Goal: Transaction & Acquisition: Subscribe to service/newsletter

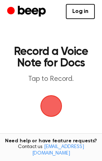
click at [55, 107] on span "button" at bounding box center [51, 106] width 20 height 20
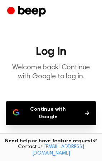
click at [57, 117] on button "Continue with Google" at bounding box center [51, 113] width 91 height 24
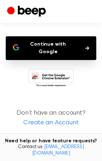
scroll to position [65, 0]
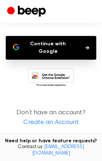
click at [59, 122] on link "Create an Account" at bounding box center [51, 123] width 88 height 10
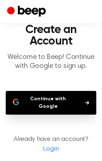
scroll to position [48, 0]
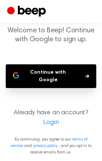
click at [52, 122] on link "Login" at bounding box center [51, 123] width 88 height 10
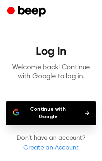
click at [52, 122] on button "Continue with Google" at bounding box center [51, 113] width 91 height 24
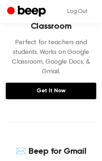
scroll to position [130, 0]
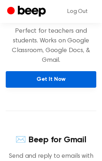
click at [59, 79] on link "Get It Now" at bounding box center [51, 79] width 91 height 16
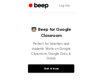
scroll to position [0, 0]
